Goal: Use online tool/utility: Use online tool/utility

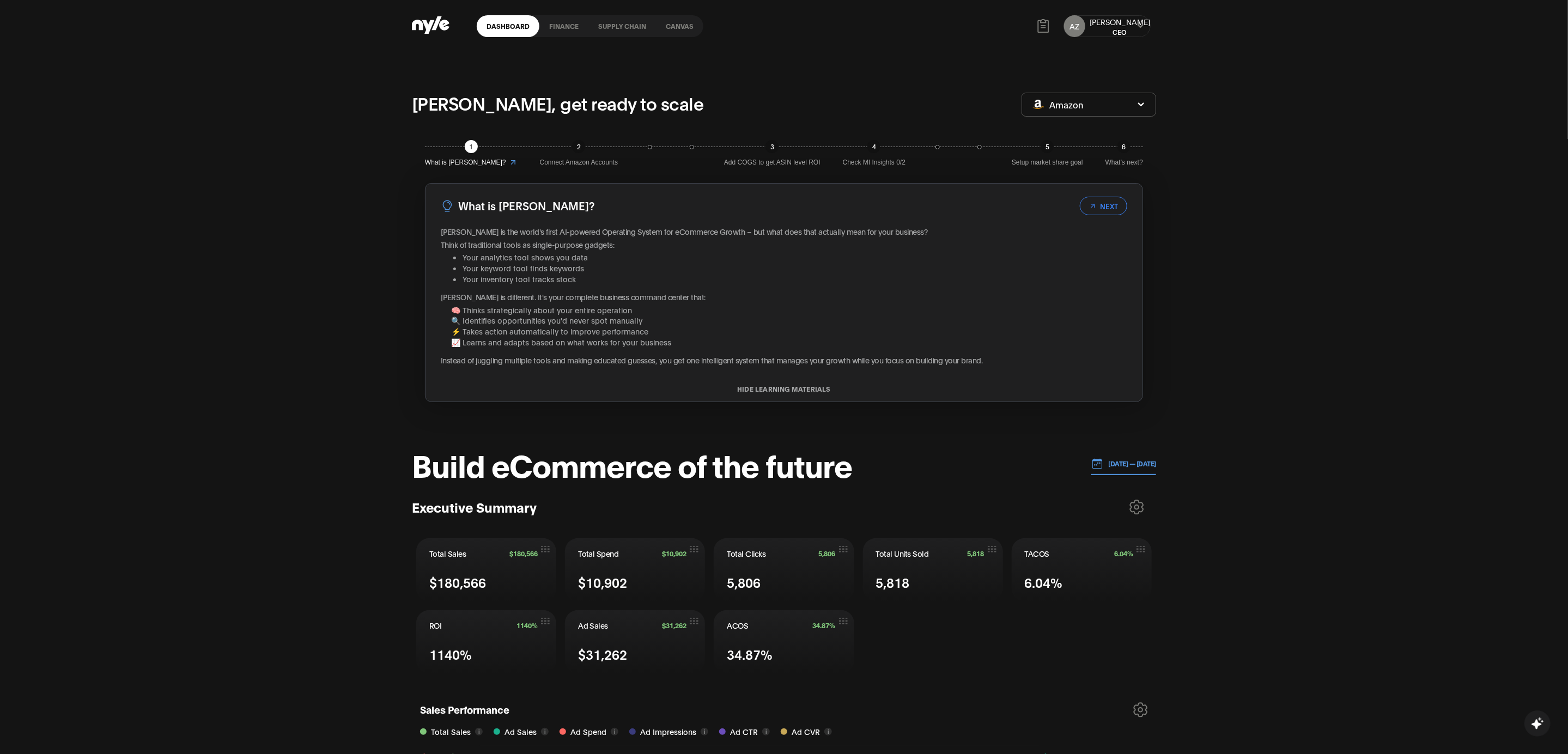
click at [677, 27] on link "Canvas" at bounding box center [680, 25] width 47 height 22
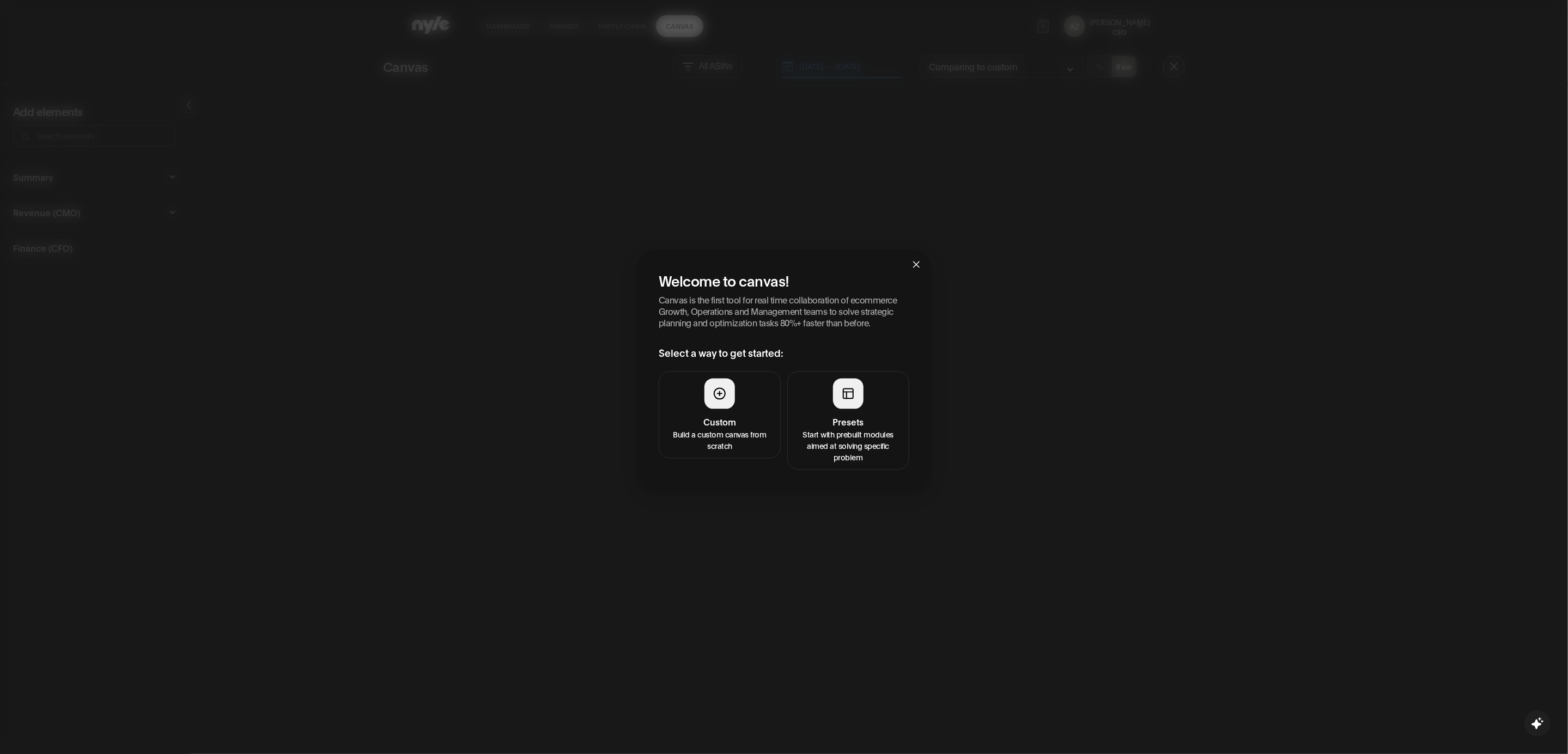
click at [825, 393] on button "Presets Start with prebuilt modules aimed at solving specific problem" at bounding box center [848, 421] width 122 height 99
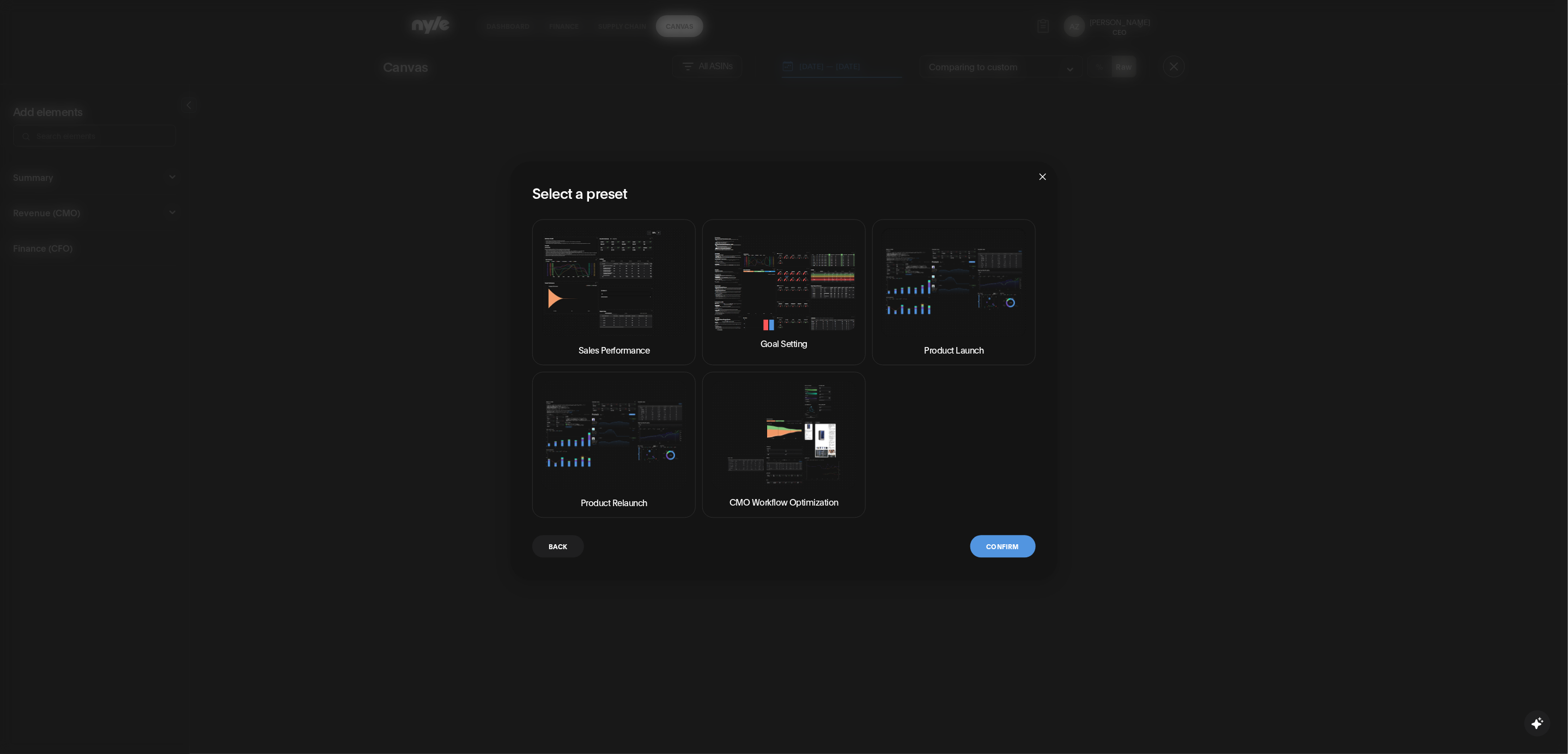
click at [878, 300] on button "Product Launch" at bounding box center [953, 292] width 163 height 146
click at [1008, 549] on button "Confirm" at bounding box center [1003, 547] width 65 height 23
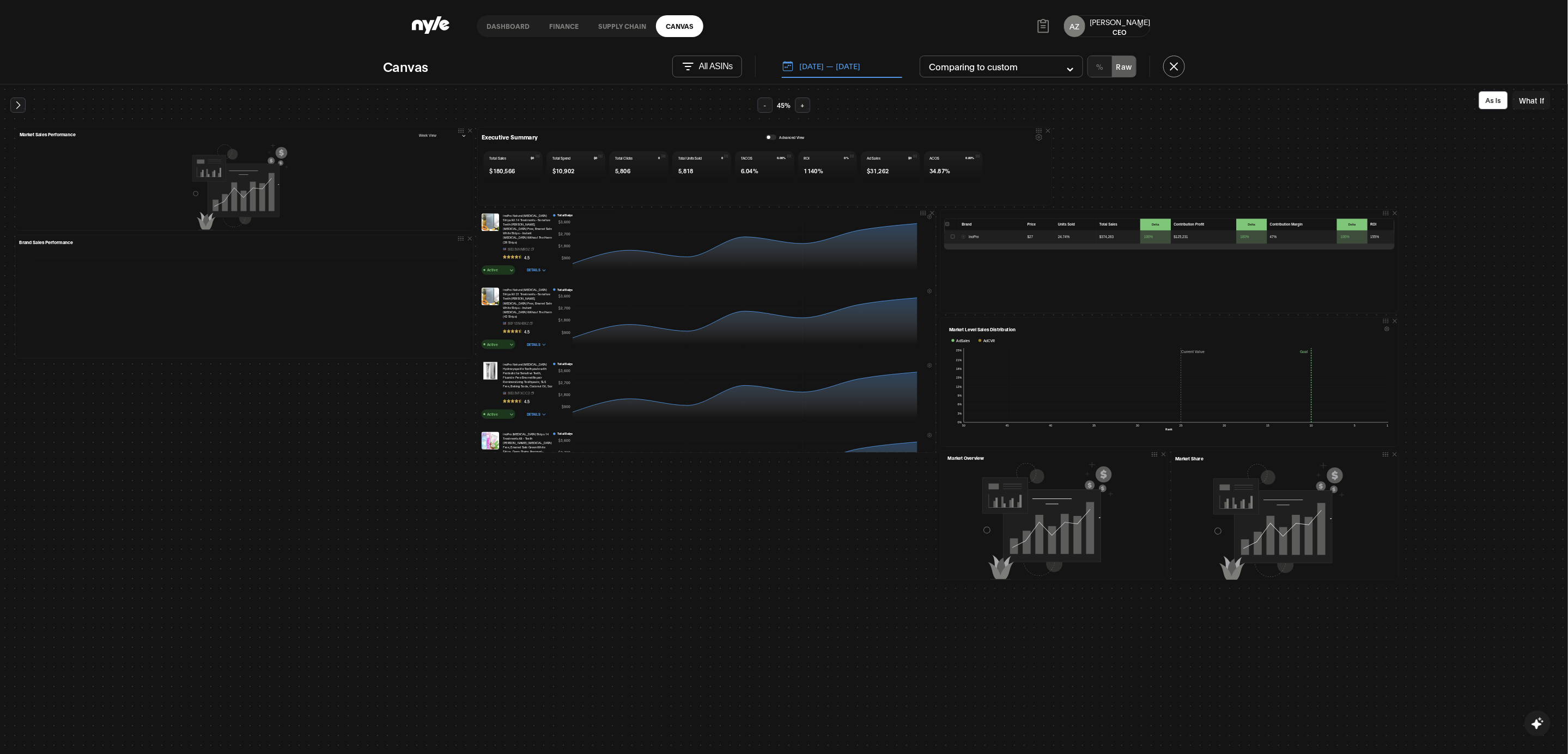
click at [543, 267] on span at bounding box center [544, 270] width 3 height 5
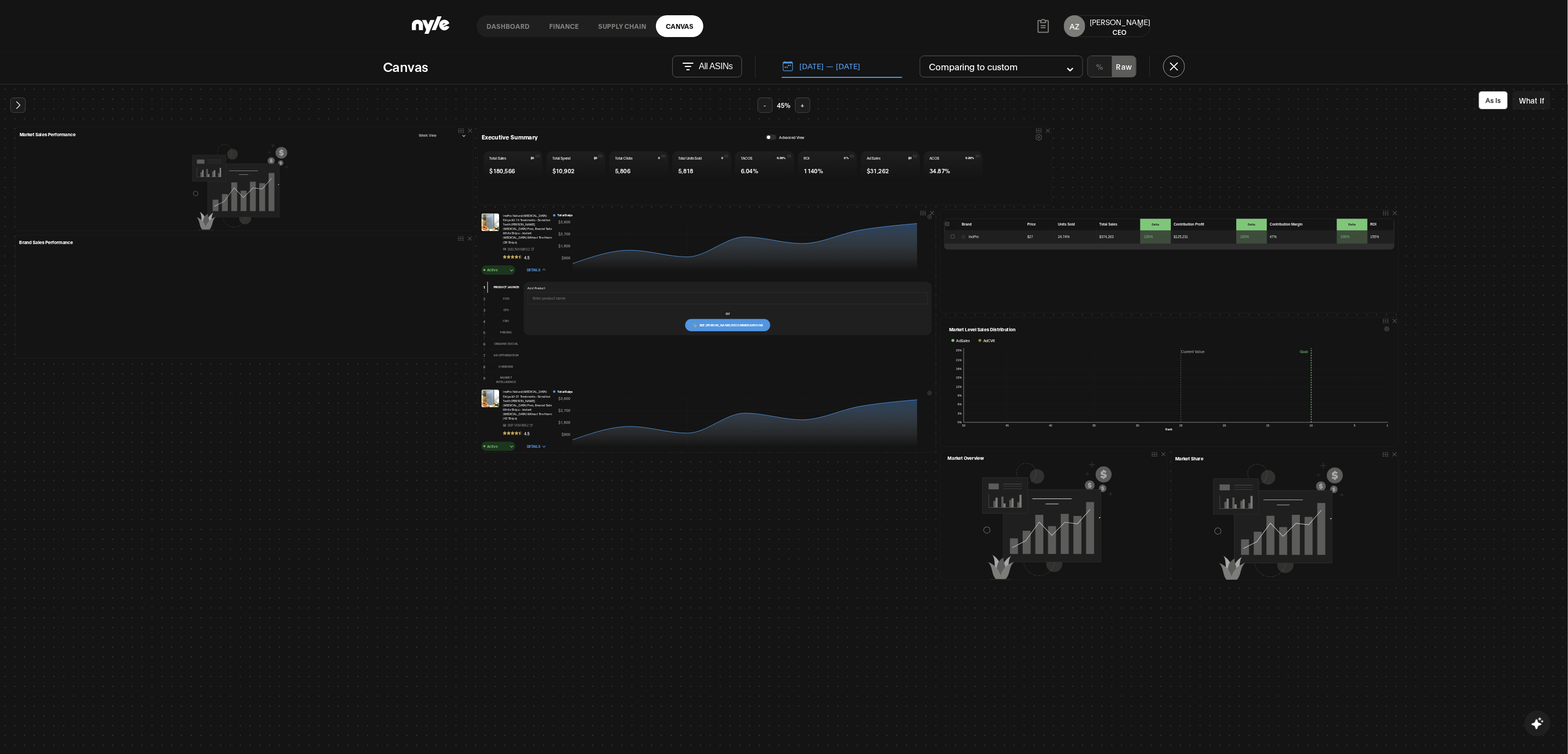
click at [728, 323] on span "see [PERSON_NAME] recommendations" at bounding box center [731, 325] width 64 height 4
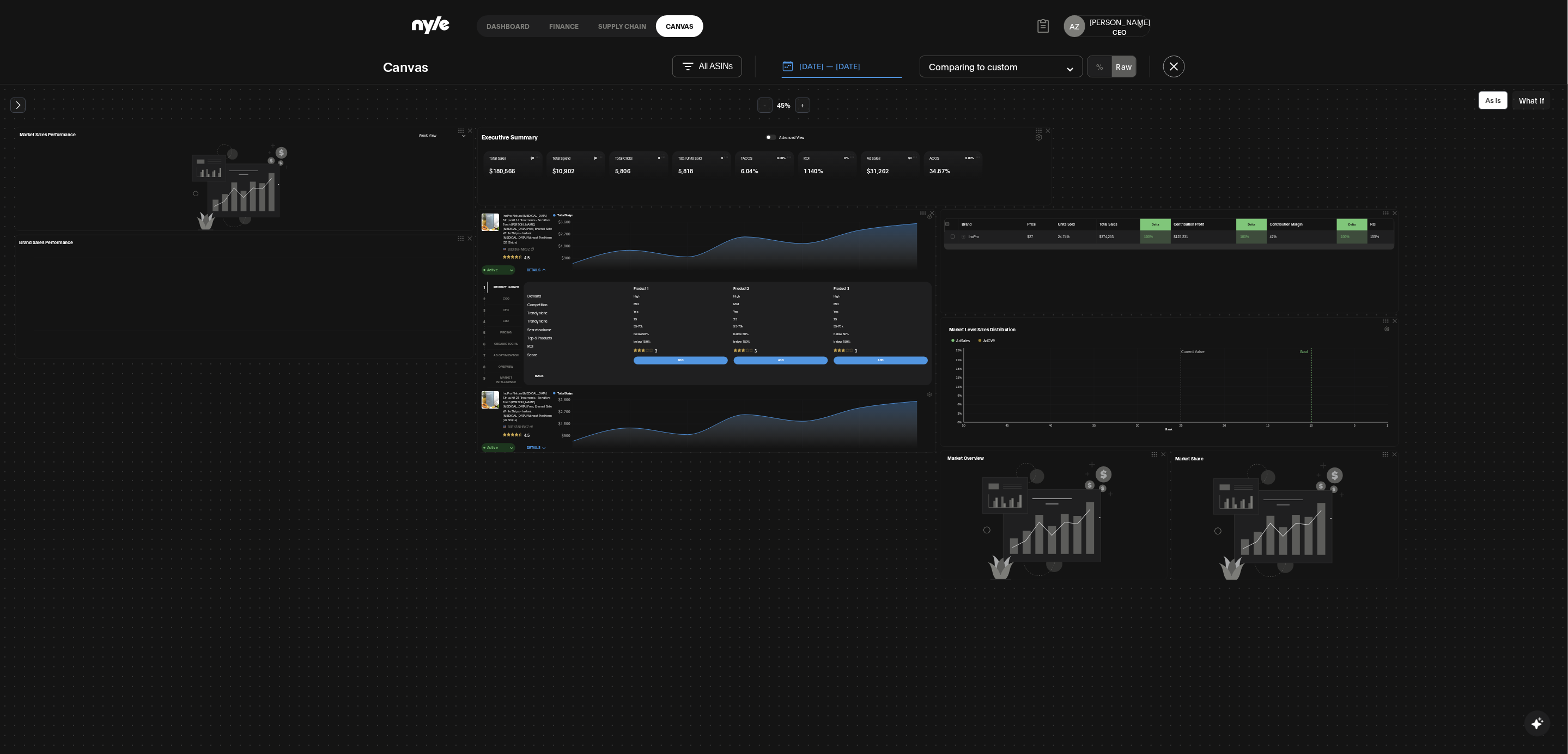
click at [700, 357] on button "Add" at bounding box center [681, 360] width 94 height 8
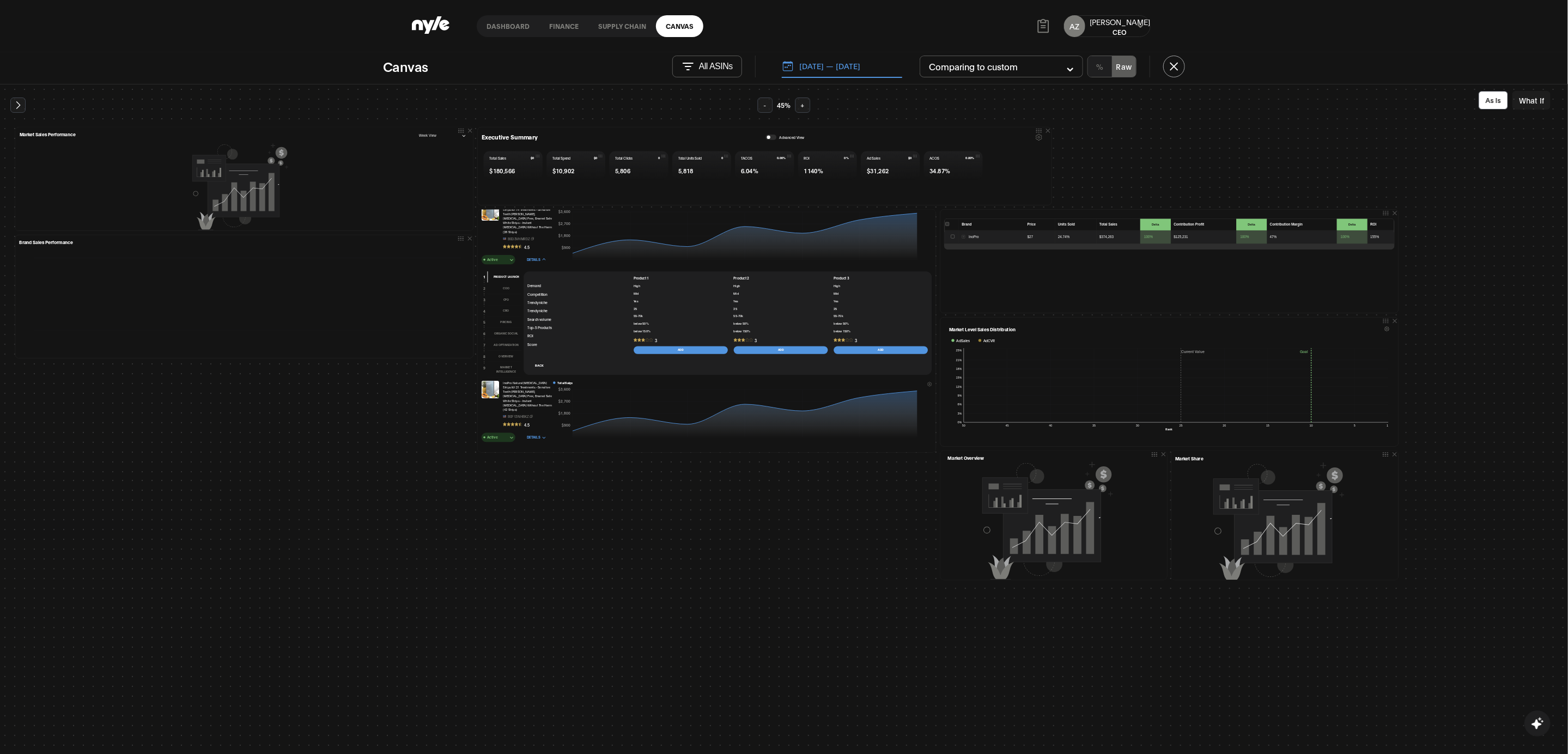
scroll to position [24, 0]
click at [508, 328] on button "Organic Social" at bounding box center [504, 333] width 34 height 11
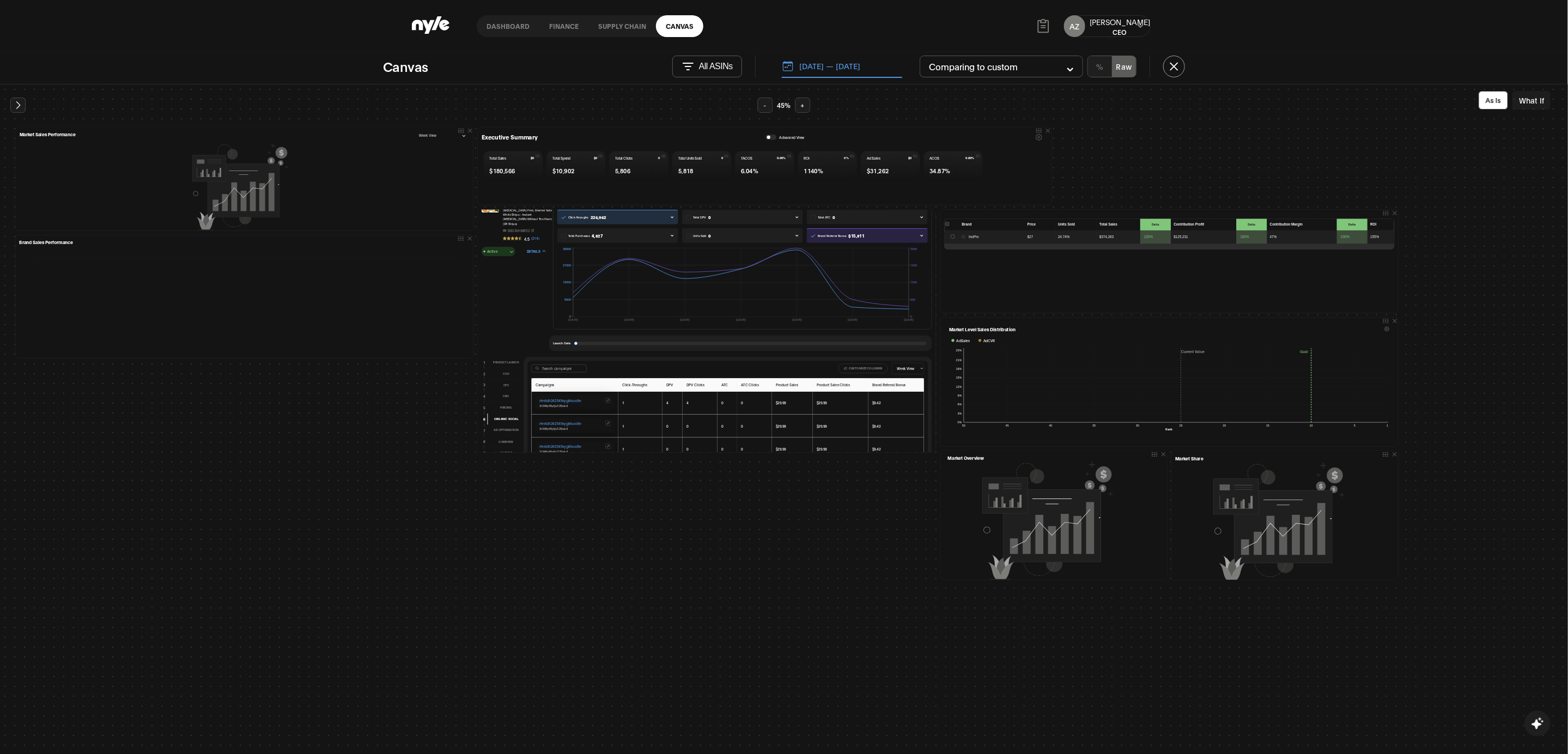
scroll to position [43, 0]
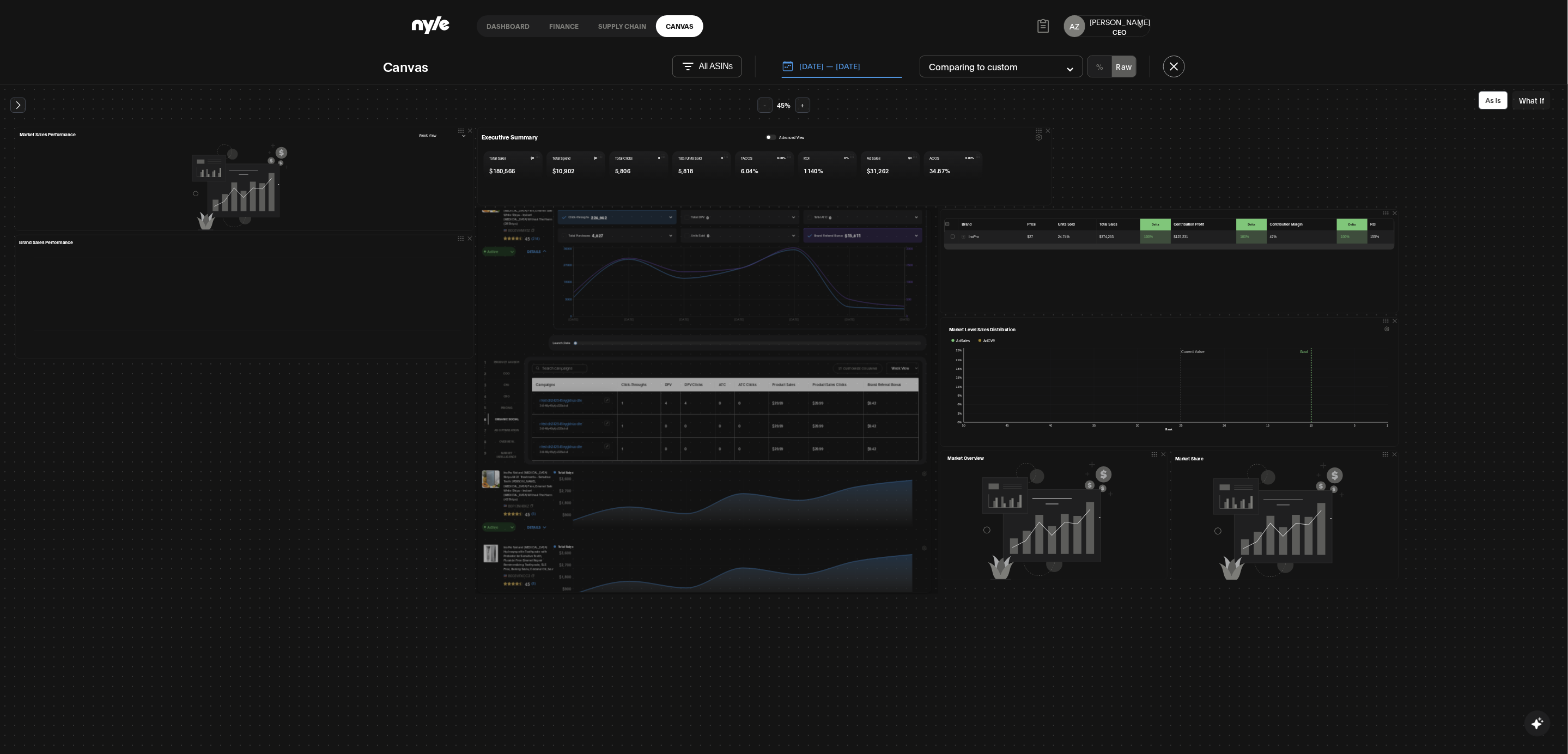
drag, startPoint x: 930, startPoint y: 449, endPoint x: 923, endPoint y: 587, distance: 138.2
click at [923, 587] on div "InoPro Natural [MEDICAL_DATA] Strips Kit 14 Treatments - Sensitive Teeth [PERSO…" at bounding box center [704, 401] width 456 height 387
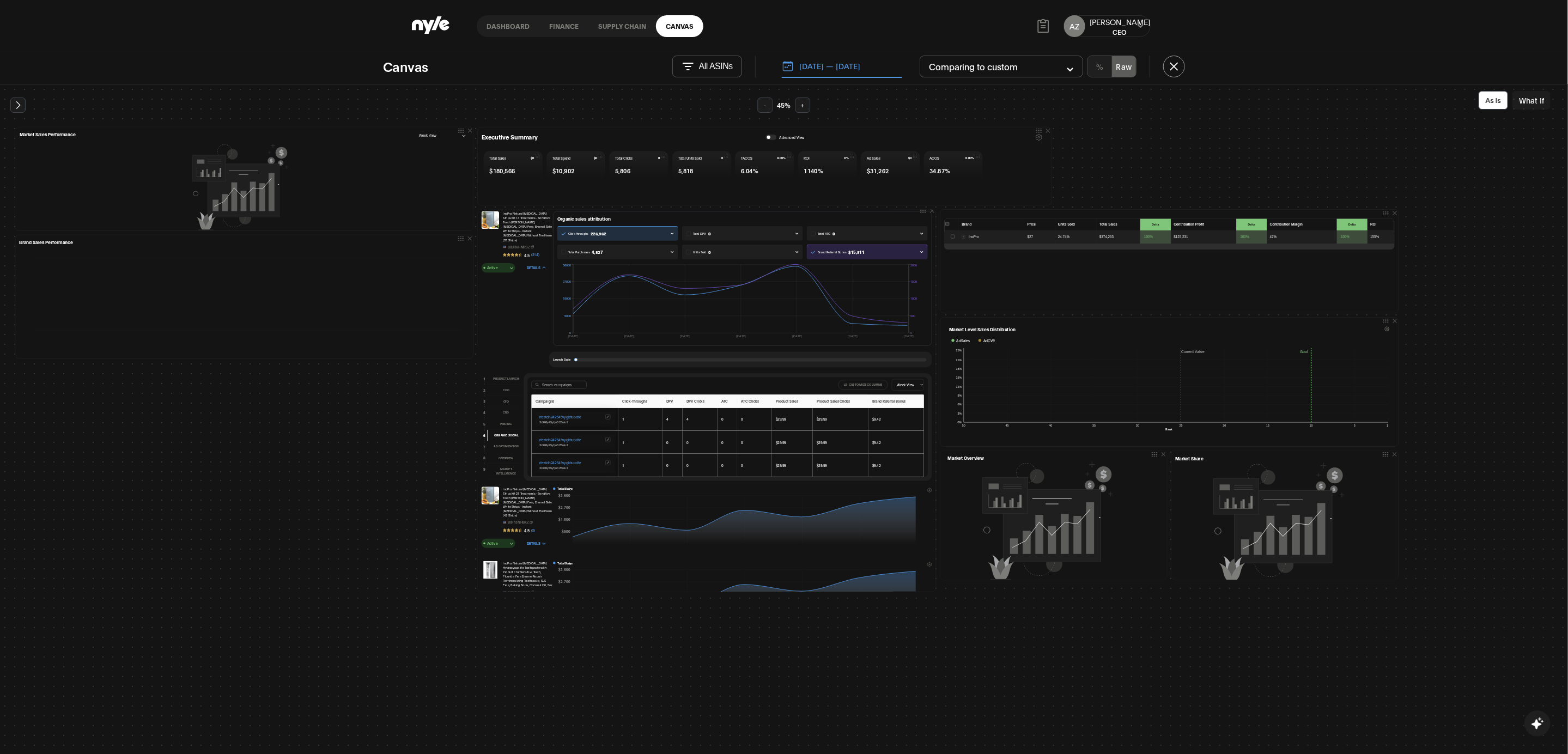
scroll to position [0, 0]
